Goal: Task Accomplishment & Management: Complete application form

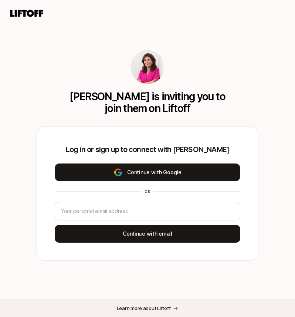
click at [156, 168] on button "Continue with Google" at bounding box center [148, 172] width 186 height 18
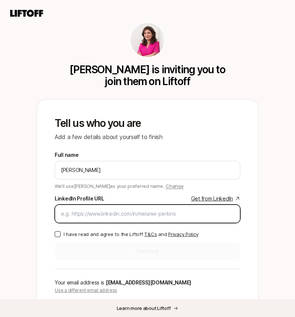
paste input "[URL][DOMAIN_NAME]"
type input "[URL][DOMAIN_NAME]"
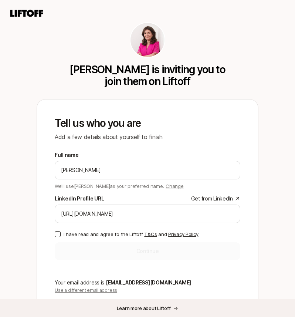
click at [94, 234] on p "I have read and agree to the Liftoff T&Cs and Privacy Policy" at bounding box center [131, 233] width 135 height 7
click at [61, 234] on button "I have read and agree to the Liftoff T&Cs and Privacy Policy" at bounding box center [58, 234] width 6 height 6
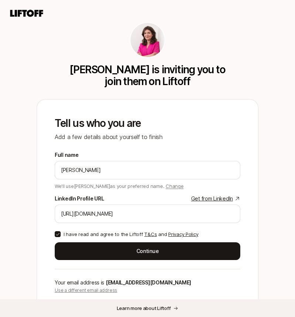
scroll to position [16, 0]
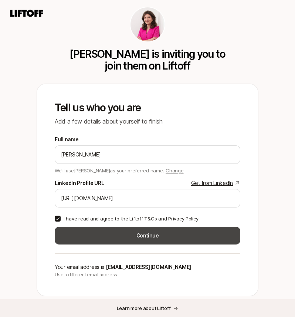
click at [106, 231] on button "Continue" at bounding box center [148, 236] width 186 height 18
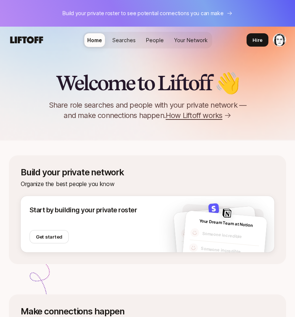
click at [119, 34] on link "Searches" at bounding box center [123, 40] width 29 height 14
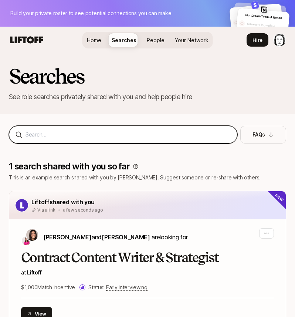
click at [95, 135] on input at bounding box center [127, 134] width 205 height 9
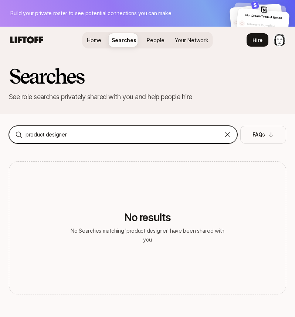
type input "product designer"
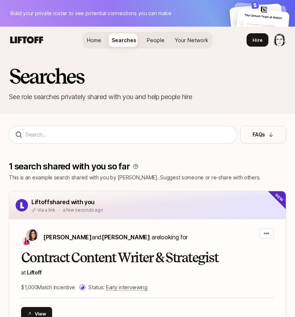
click at [156, 38] on span "People" at bounding box center [156, 40] width 18 height 8
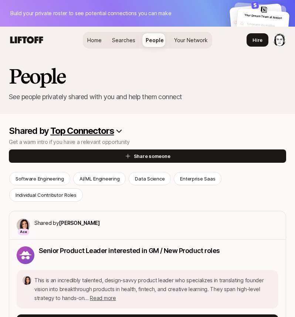
click at [98, 38] on span "Home" at bounding box center [94, 40] width 14 height 8
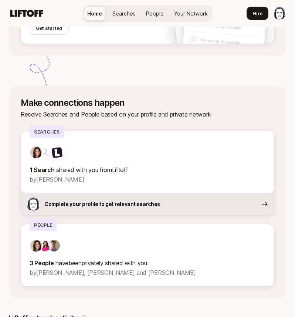
scroll to position [209, 0]
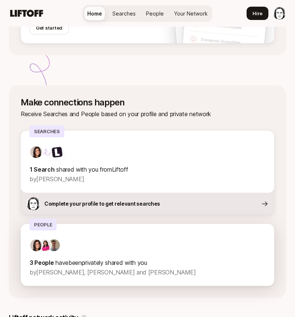
click at [131, 250] on div at bounding box center [148, 244] width 236 height 13
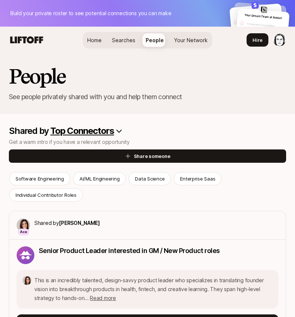
click at [37, 37] on icon at bounding box center [26, 39] width 33 height 7
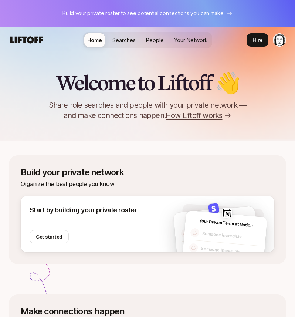
click at [276, 41] on html "Build your private roster to see potential connections you can make Home Search…" at bounding box center [147, 158] width 295 height 317
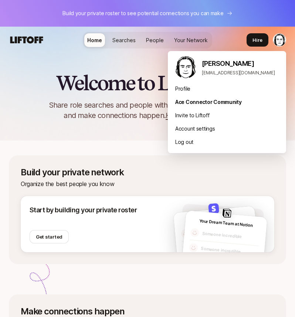
click at [277, 41] on html "Build your private roster to see potential connections you can make Home Search…" at bounding box center [147, 158] width 295 height 317
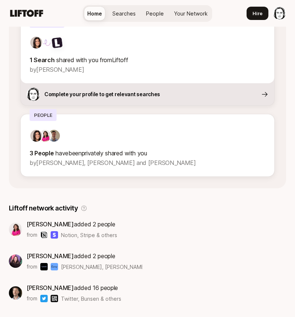
scroll to position [314, 0]
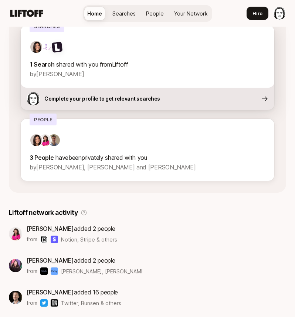
click at [134, 100] on p "Complete your profile to get relevant searches" at bounding box center [102, 98] width 116 height 9
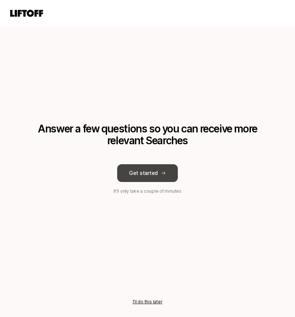
click at [143, 170] on button "Get started" at bounding box center [147, 173] width 61 height 18
